Goal: Information Seeking & Learning: Learn about a topic

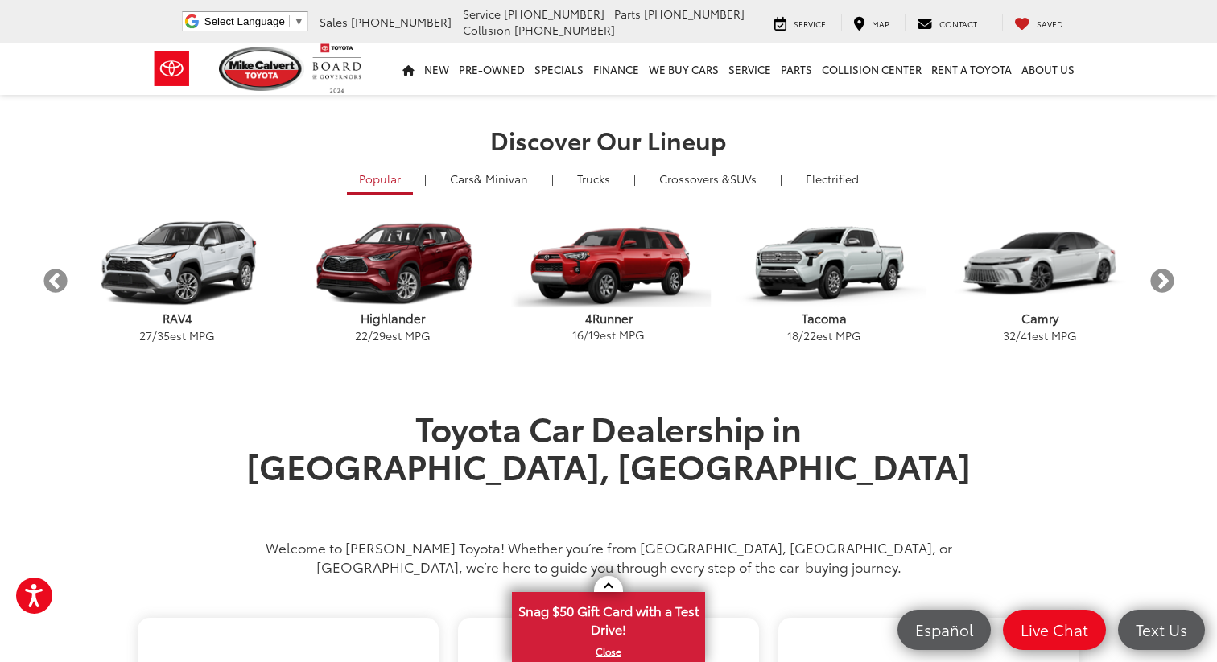
scroll to position [500, 0]
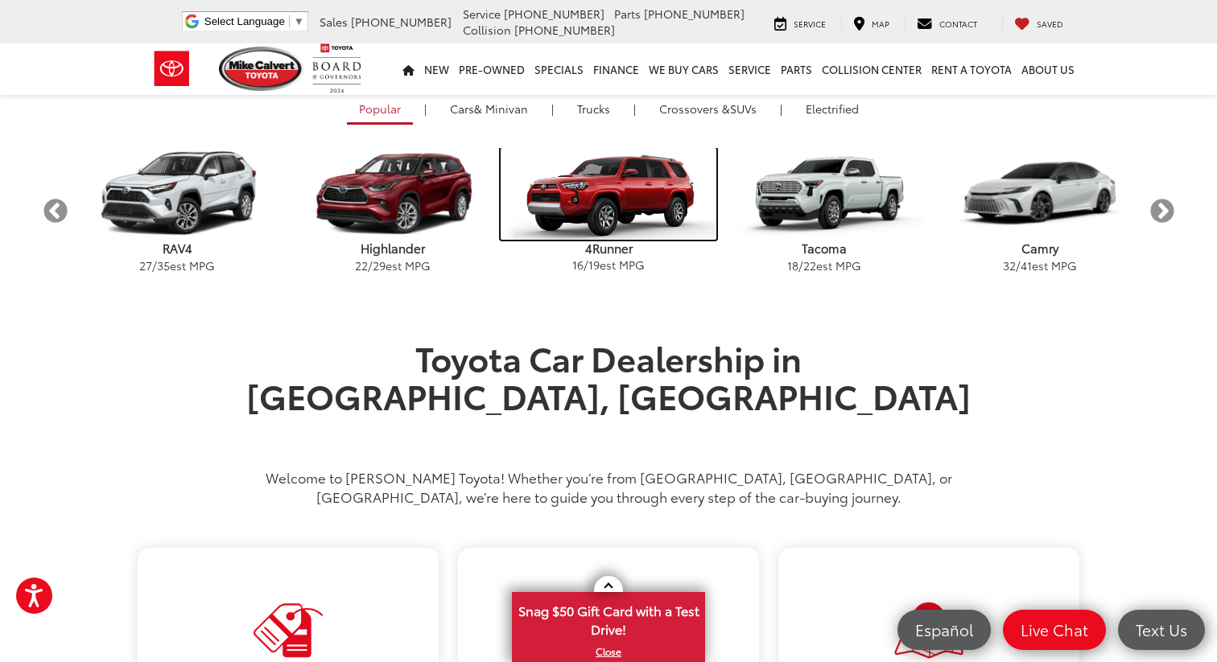
click at [630, 182] on img "carousel" at bounding box center [608, 194] width 216 height 92
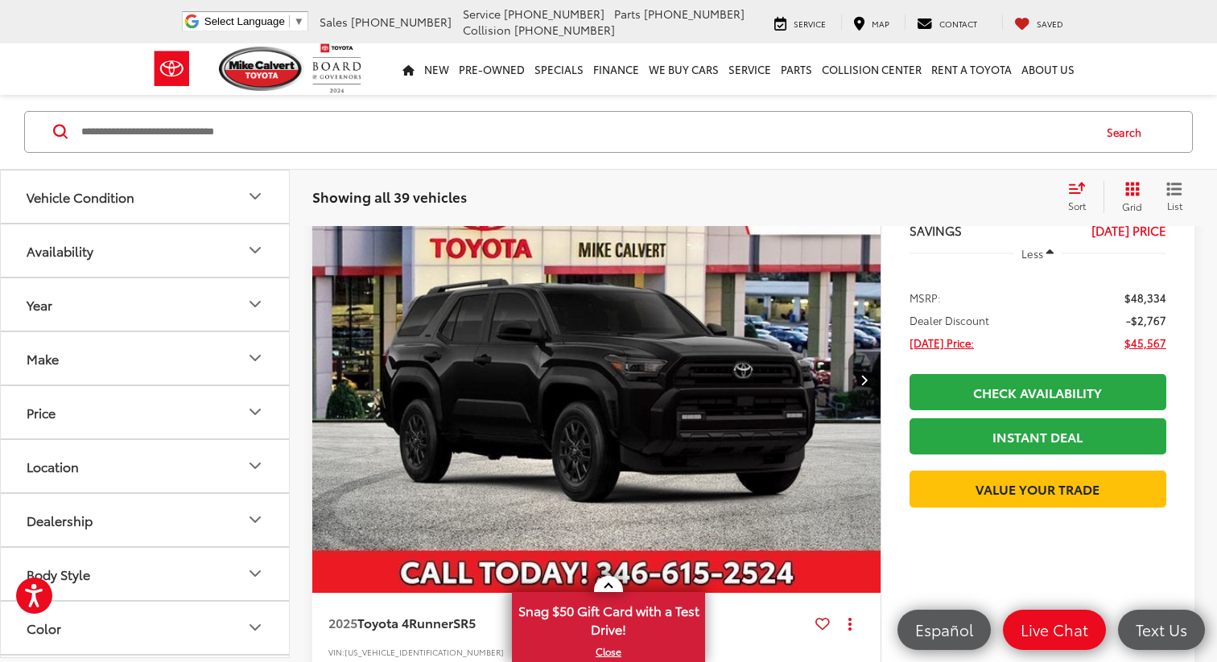
scroll to position [163, 0]
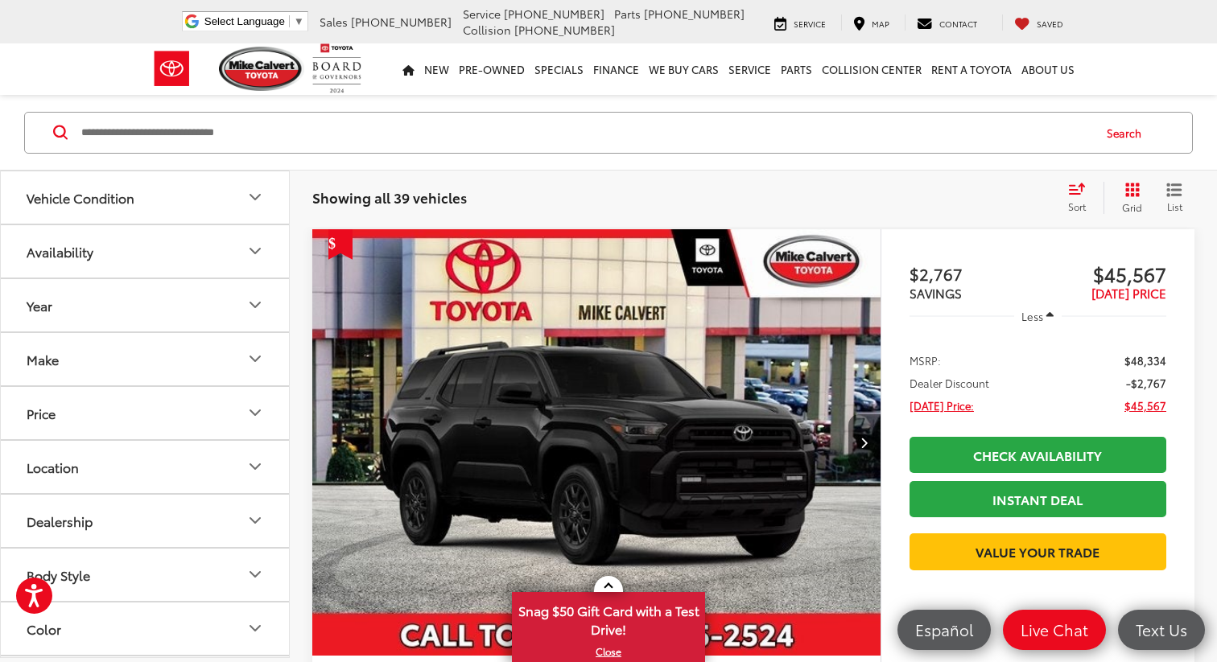
click at [850, 438] on button "Next image" at bounding box center [864, 442] width 32 height 56
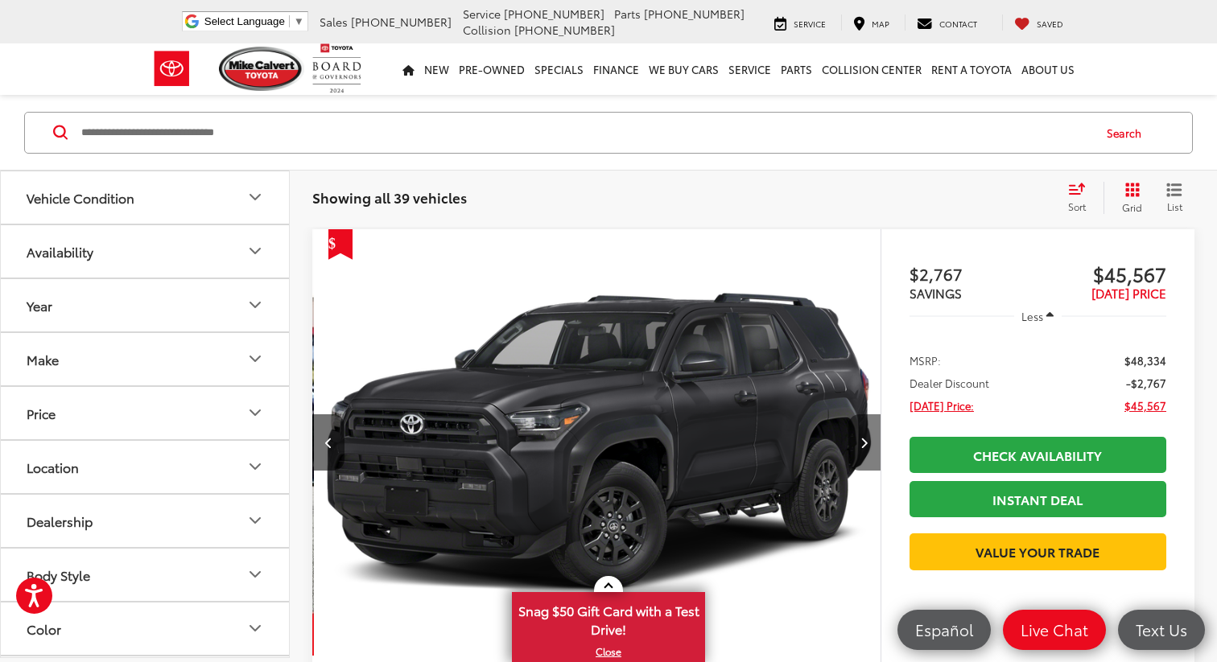
scroll to position [0, 570]
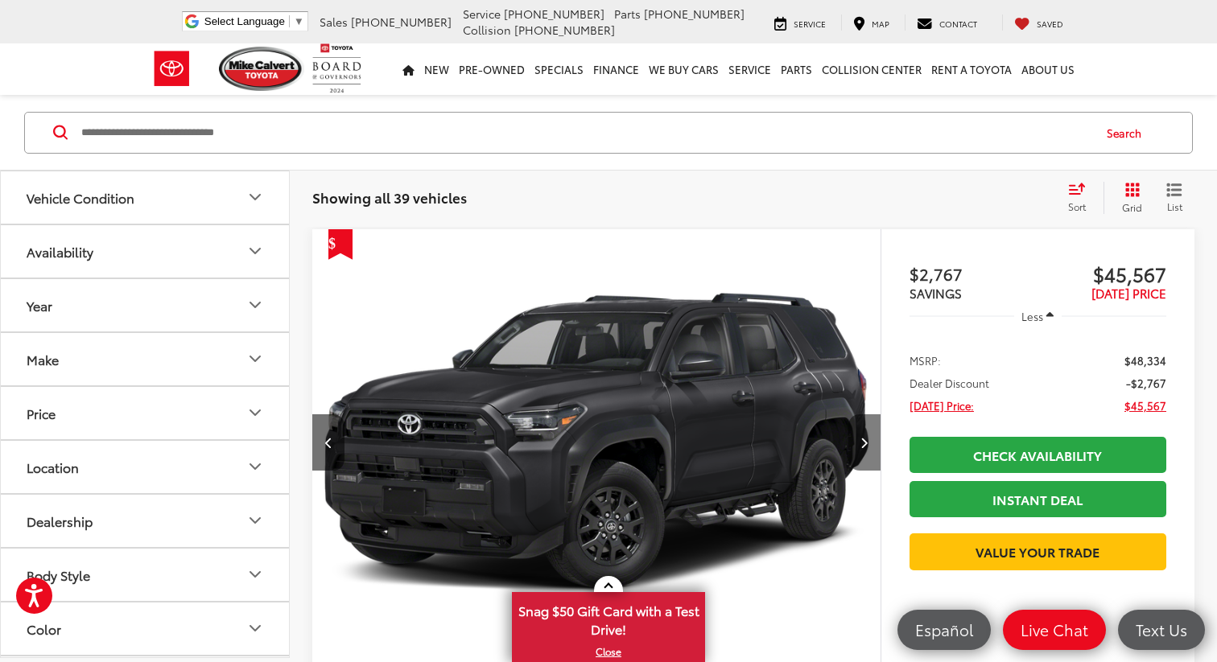
click at [849, 438] on button "Next image" at bounding box center [864, 442] width 32 height 56
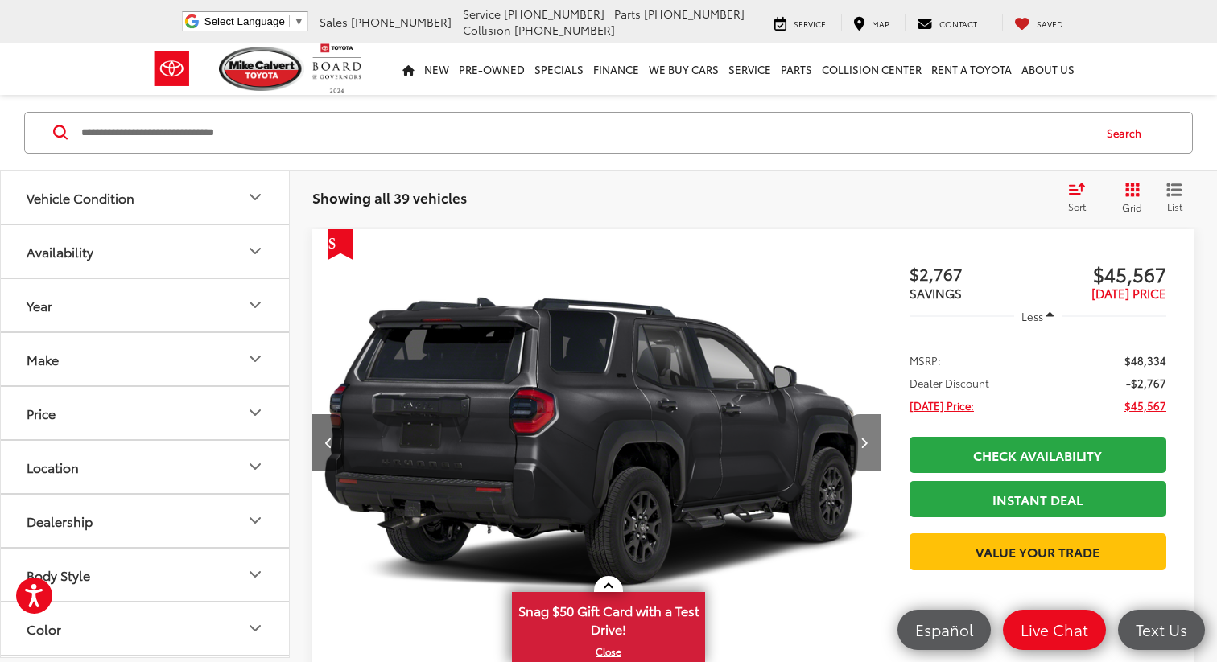
click at [849, 438] on button "Next image" at bounding box center [864, 442] width 32 height 56
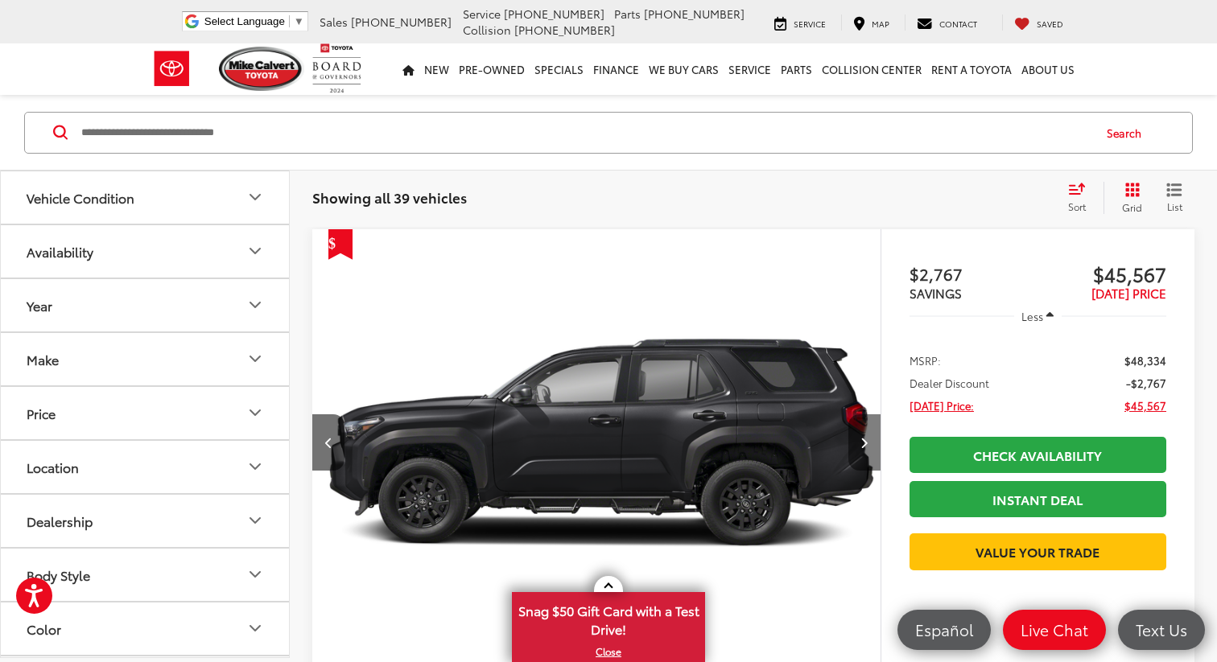
scroll to position [0, 1711]
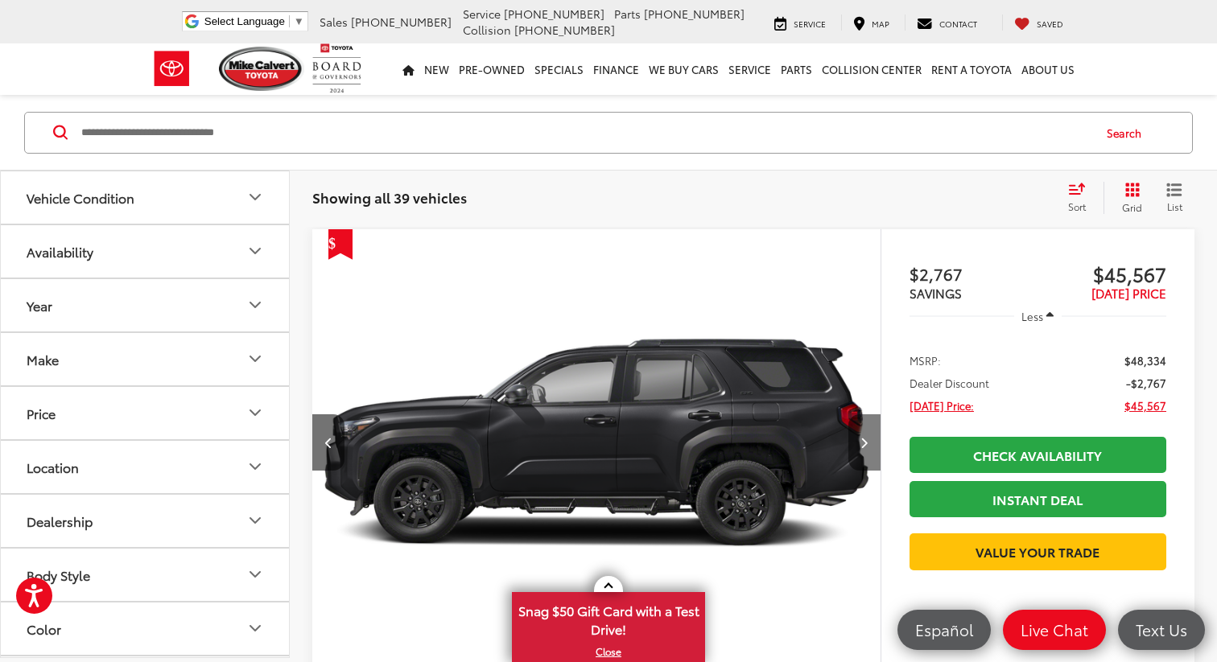
click at [849, 438] on button "Next image" at bounding box center [864, 442] width 32 height 56
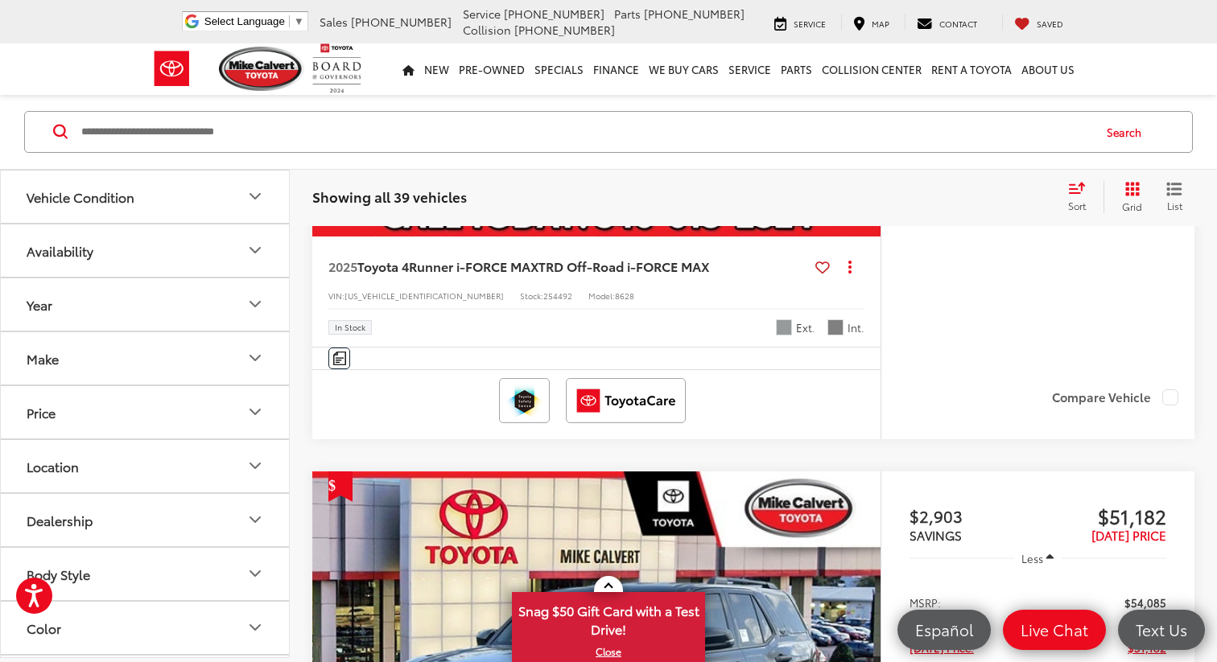
scroll to position [0, 2282]
